Goal: Understand process/instructions: Learn how to perform a task or action

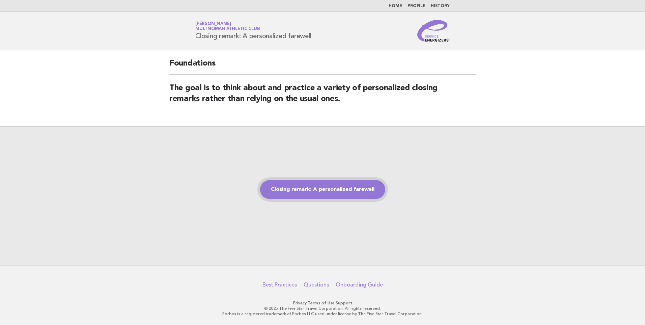
click at [303, 190] on link "Closing remark: A personalized farewell" at bounding box center [322, 189] width 125 height 19
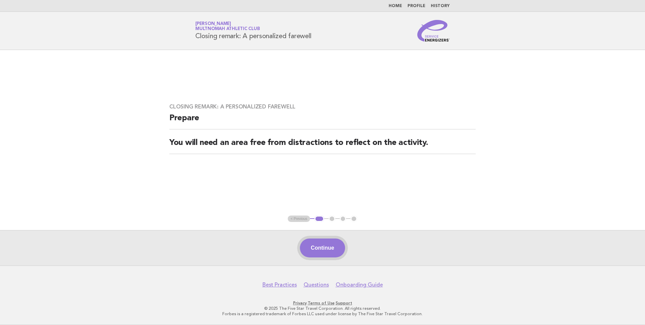
click at [324, 249] on button "Continue" at bounding box center [322, 247] width 45 height 19
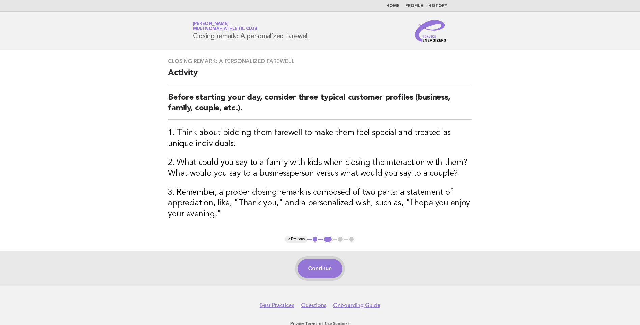
click at [325, 269] on button "Continue" at bounding box center [320, 268] width 45 height 19
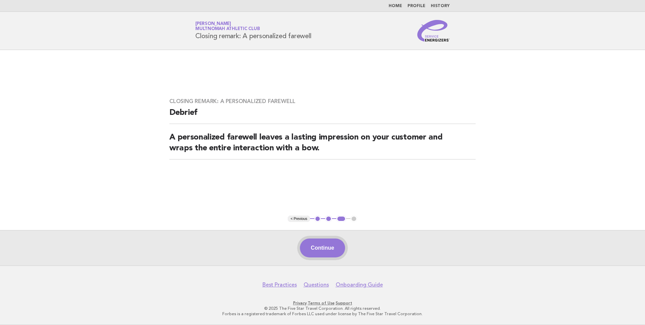
click at [319, 248] on button "Continue" at bounding box center [322, 247] width 45 height 19
